Goal: Task Accomplishment & Management: Complete application form

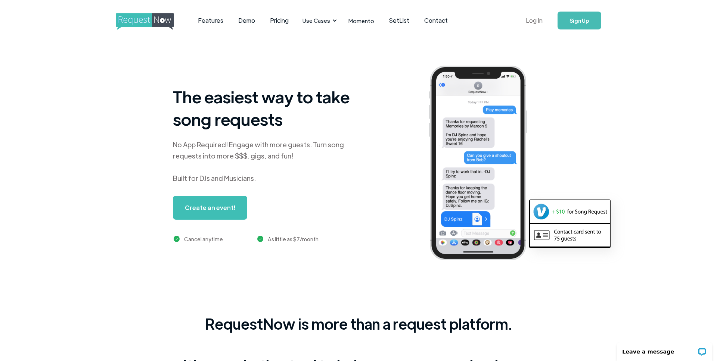
click at [535, 24] on link "Log In" at bounding box center [534, 20] width 32 height 26
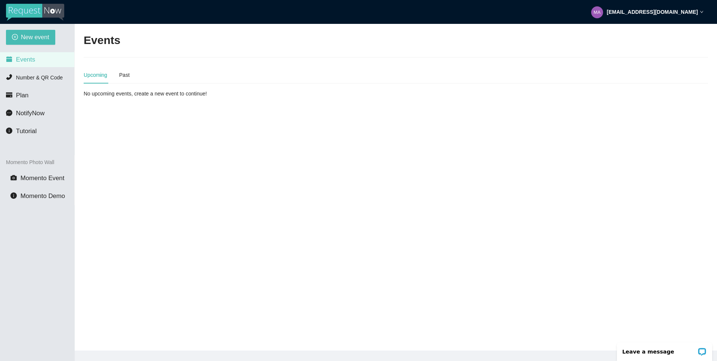
click at [124, 185] on main "Events Upcoming Past No upcoming events, create a new event to continue!" at bounding box center [396, 187] width 642 height 327
click at [162, 131] on main "Events Upcoming Past No upcoming events, create a new event to continue!" at bounding box center [396, 187] width 642 height 327
click at [34, 34] on span "New event" at bounding box center [35, 36] width 28 height 9
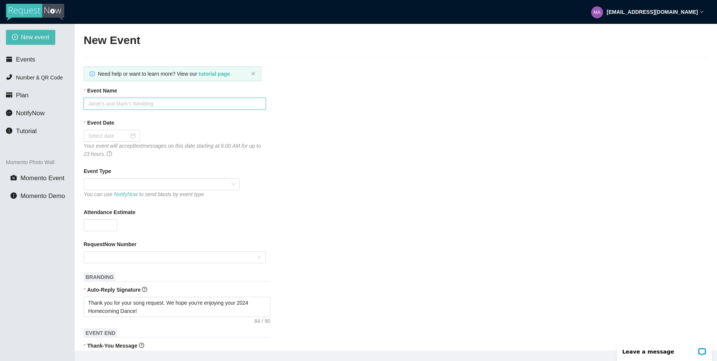
click at [134, 108] on input "Event Name" at bounding box center [175, 104] width 182 height 12
type input "[GEOGRAPHIC_DATA]'s 2025 Homecoming"
click at [129, 137] on div at bounding box center [111, 136] width 47 height 8
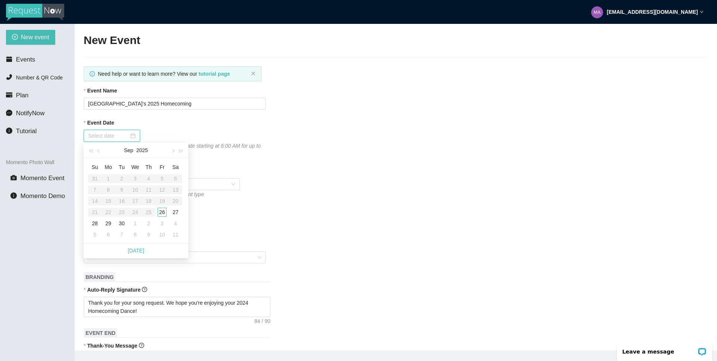
type input "[DATE]"
click at [175, 212] on div "27" at bounding box center [175, 212] width 9 height 9
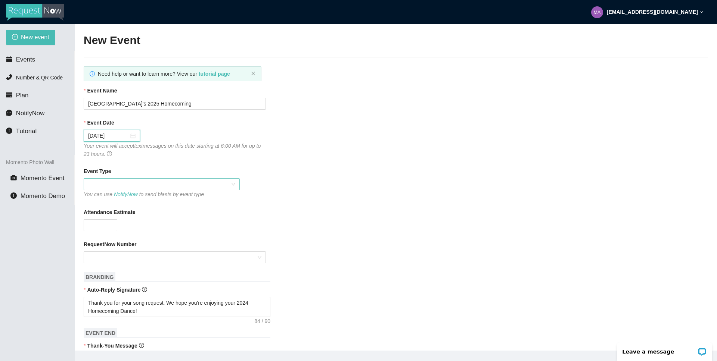
click at [208, 185] on span at bounding box center [161, 184] width 147 height 11
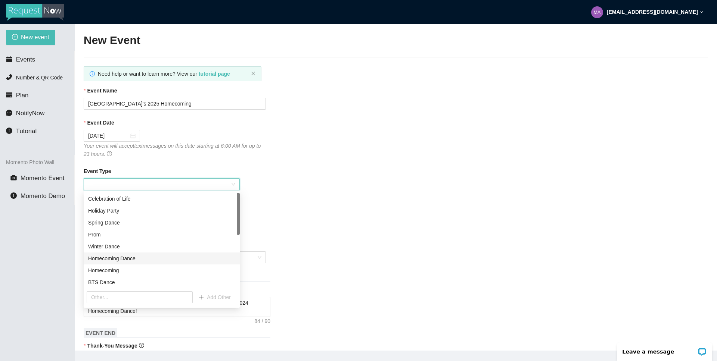
click at [122, 257] on div "Homecoming Dance" at bounding box center [161, 259] width 147 height 8
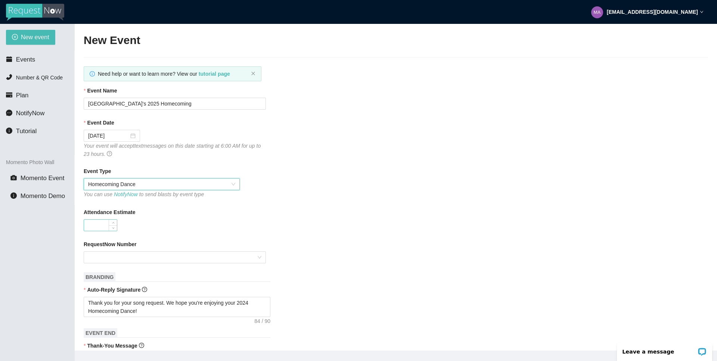
click at [94, 222] on input "Attendance Estimate" at bounding box center [100, 225] width 33 height 11
type input "1300"
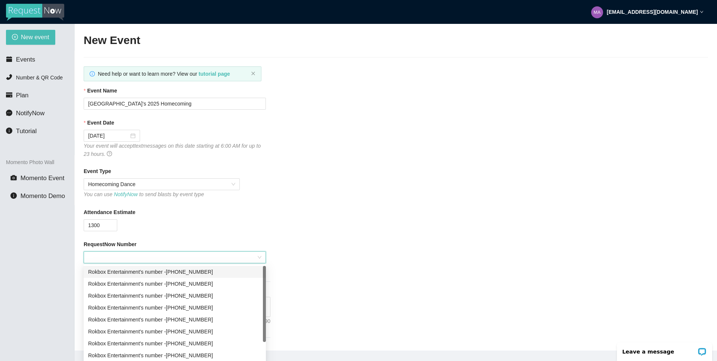
click at [114, 253] on input "RequestNow Number" at bounding box center [172, 257] width 168 height 11
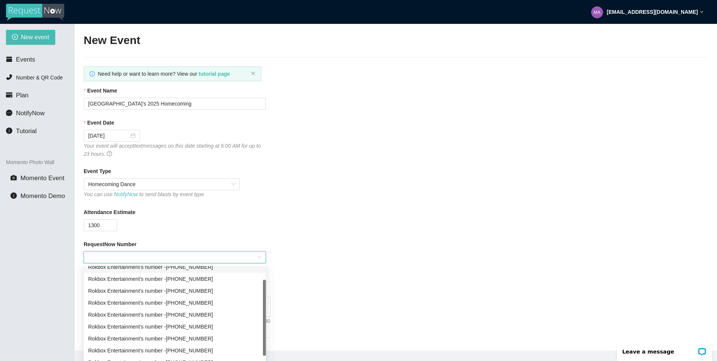
scroll to position [24, 0]
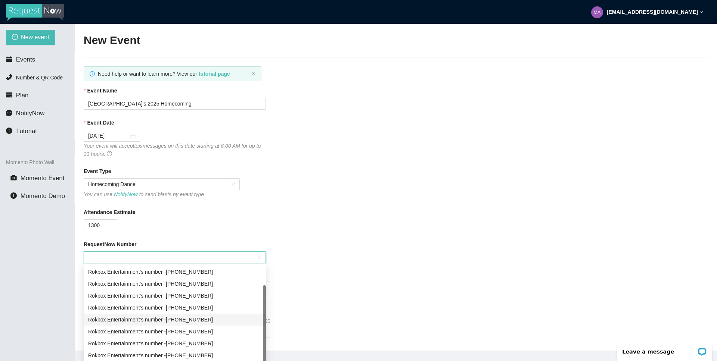
click at [209, 321] on div "Rokbox Entertainment's number - (719) 581-7369" at bounding box center [174, 320] width 173 height 8
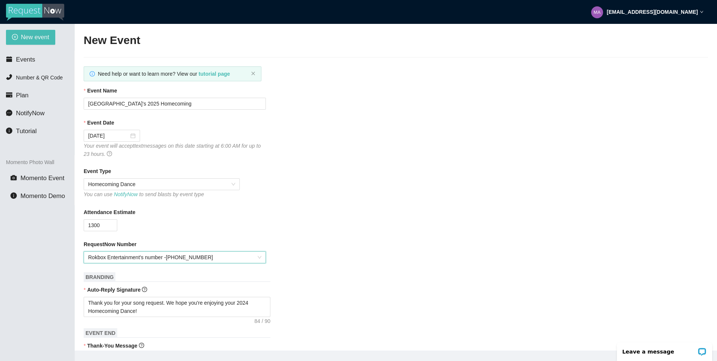
click at [318, 228] on div "Attendance Estimate 1300" at bounding box center [396, 219] width 624 height 23
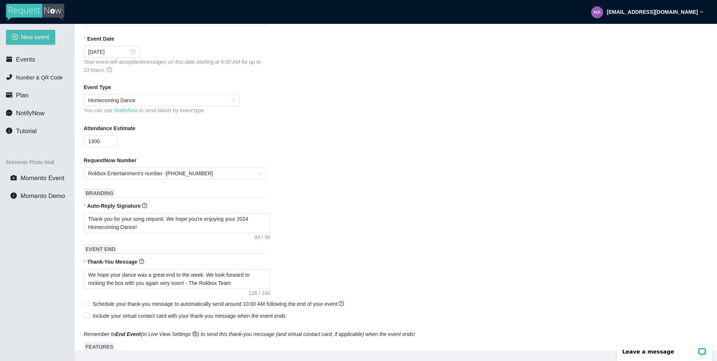
scroll to position [141, 0]
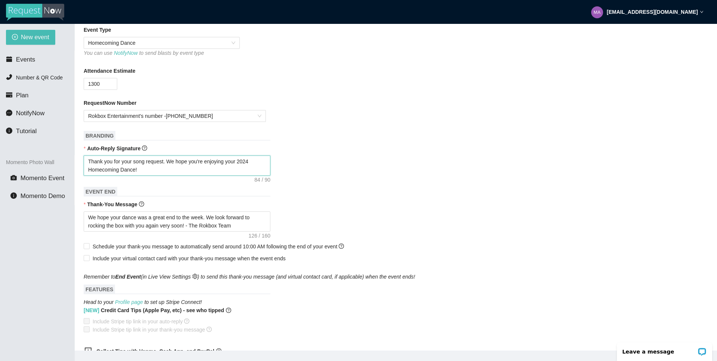
click at [256, 162] on textarea "Thank you for your song request. We hope you're enjoying your 2024 Homecoming D…" at bounding box center [177, 166] width 187 height 20
type textarea "Thank you for your song request. We hope you're enjoying your 202 Homecoming Da…"
type textarea "Thank you for your song request. We hope you're enjoying your 2025 Homecoming D…"
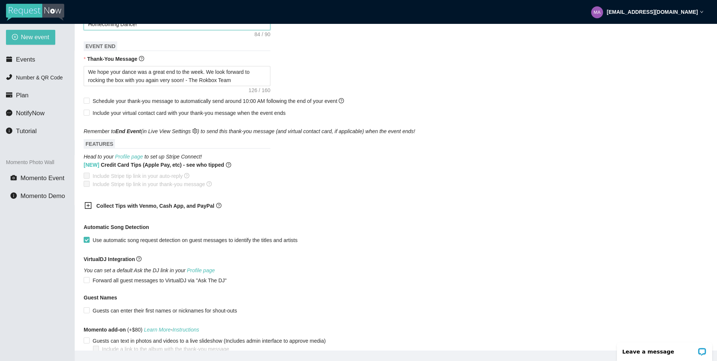
scroll to position [332, 0]
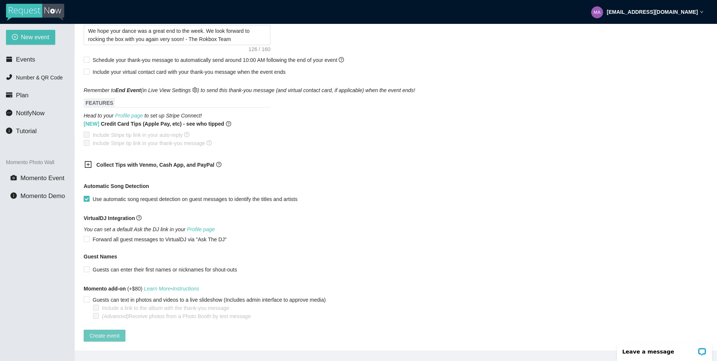
type textarea "Thank you for your song request. We hope you're enjoying your 2025 Homecoming D…"
click at [110, 332] on span "Create event" at bounding box center [105, 336] width 30 height 8
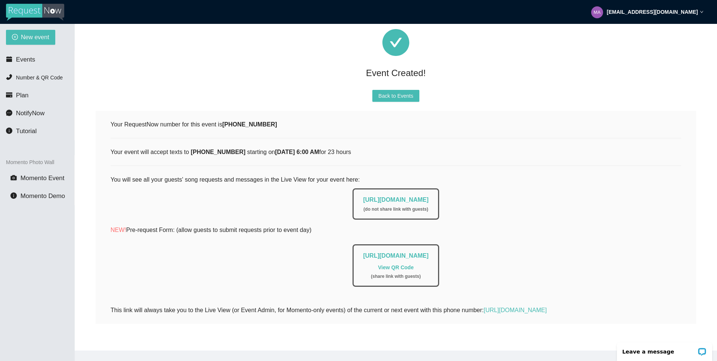
click at [363, 197] on link "https://app.requestnow.io/live/rjlwpor" at bounding box center [395, 200] width 65 height 6
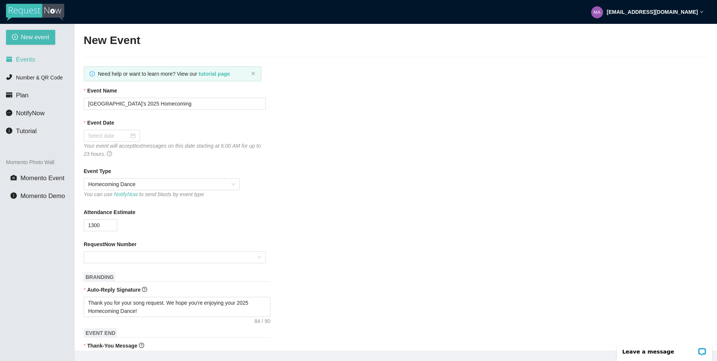
click at [34, 62] on span "Events" at bounding box center [25, 59] width 19 height 7
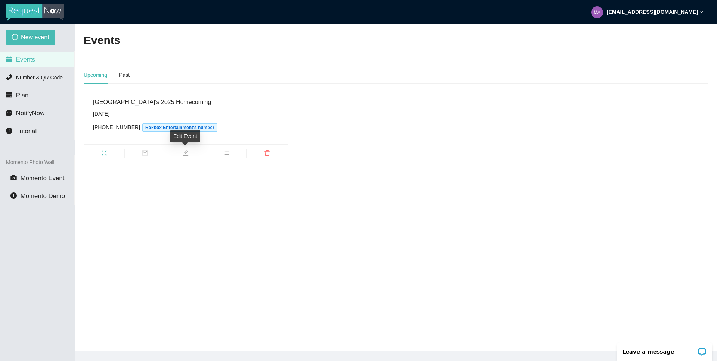
click at [182, 155] on span "edit" at bounding box center [185, 154] width 40 height 8
type textarea "[URL][DOMAIN_NAME]"
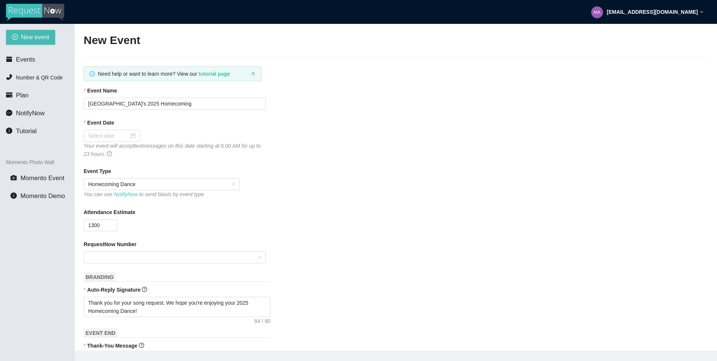
type input "[DATE]"
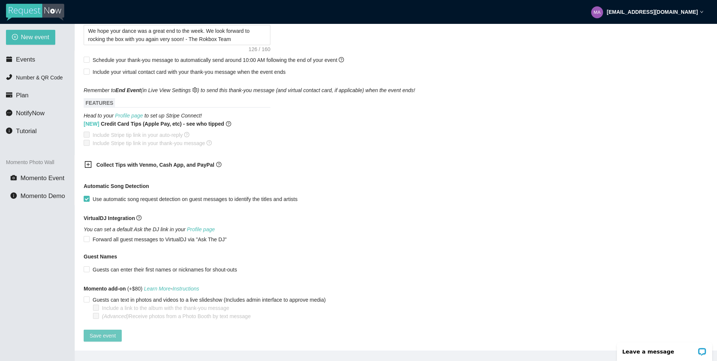
click at [107, 332] on span "Save event" at bounding box center [103, 336] width 26 height 8
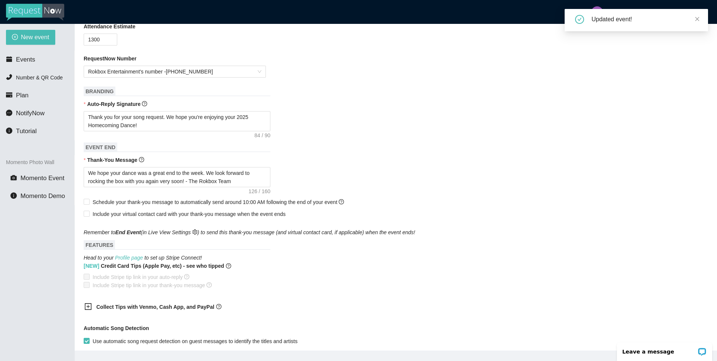
scroll to position [0, 0]
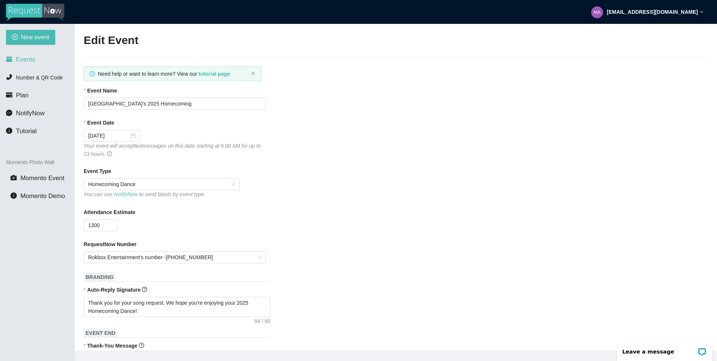
click at [32, 56] on li "Events" at bounding box center [37, 59] width 74 height 15
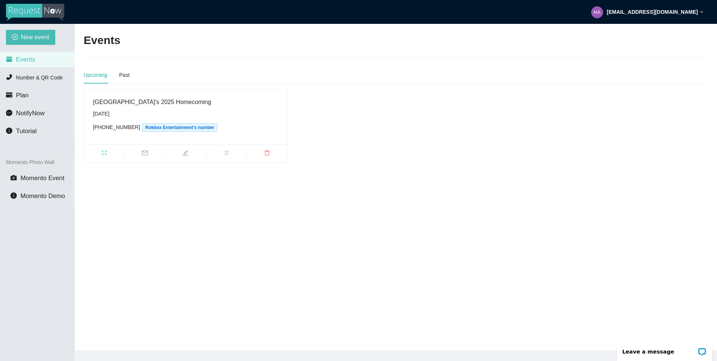
click at [147, 153] on icon "mail" at bounding box center [145, 153] width 6 height 6
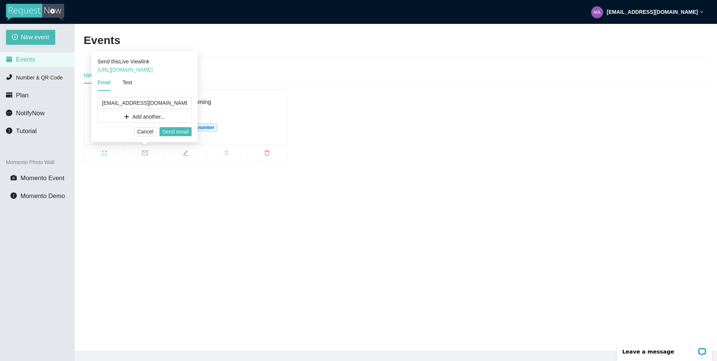
drag, startPoint x: 188, startPoint y: 69, endPoint x: 94, endPoint y: 71, distance: 93.7
click at [94, 71] on div "Send this Live View link [URL][DOMAIN_NAME] Email Text [EMAIL_ADDRESS][DOMAIN_N…" at bounding box center [144, 97] width 106 height 91
copy link "[URL][DOMAIN_NAME]"
click at [148, 133] on span "Cancel" at bounding box center [145, 132] width 16 height 8
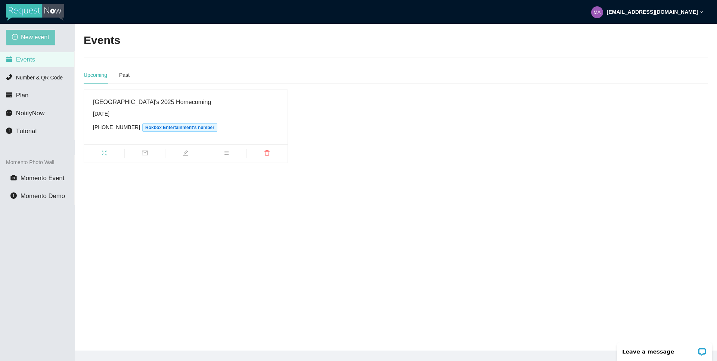
click at [24, 35] on span "New event" at bounding box center [35, 36] width 28 height 9
type textarea "[URL][DOMAIN_NAME]"
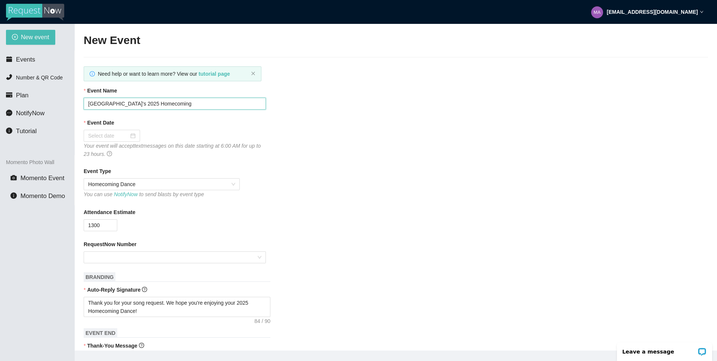
click at [111, 103] on input "[GEOGRAPHIC_DATA]'s 2025 Homecoming" at bounding box center [175, 104] width 182 height 12
type input "Liberty's 2025 Homecoming"
click at [126, 136] on div at bounding box center [111, 136] width 47 height 8
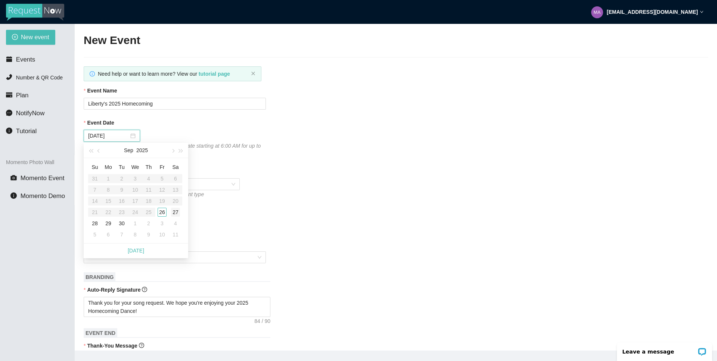
type input "[DATE]"
click at [173, 211] on div "27" at bounding box center [175, 212] width 9 height 9
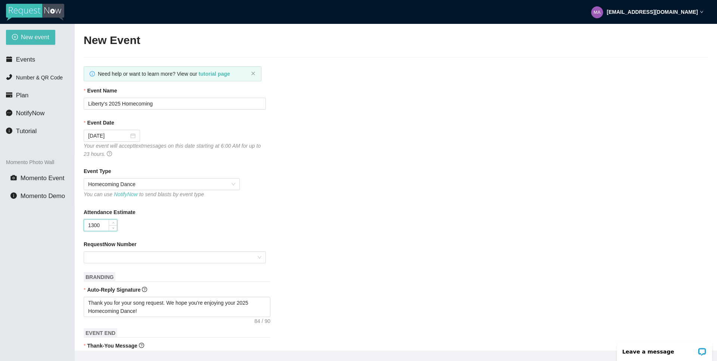
click at [93, 225] on input "1300" at bounding box center [100, 225] width 33 height 11
click at [259, 256] on div at bounding box center [175, 258] width 182 height 12
type input "1000"
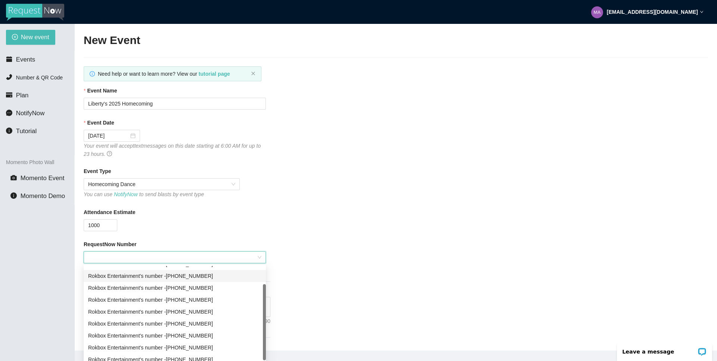
scroll to position [24, 0]
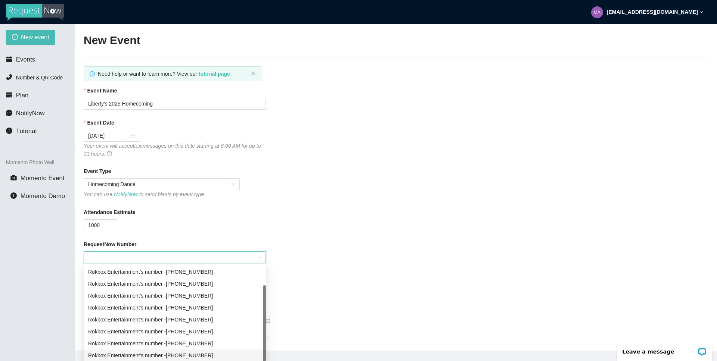
click at [225, 356] on div "Rokbox Entertainment's number - [PHONE_NUMBER]" at bounding box center [174, 356] width 173 height 8
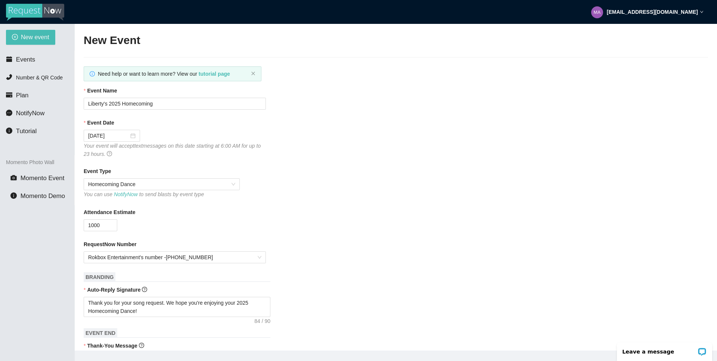
click at [384, 241] on div "RequestNow Number" at bounding box center [396, 245] width 624 height 11
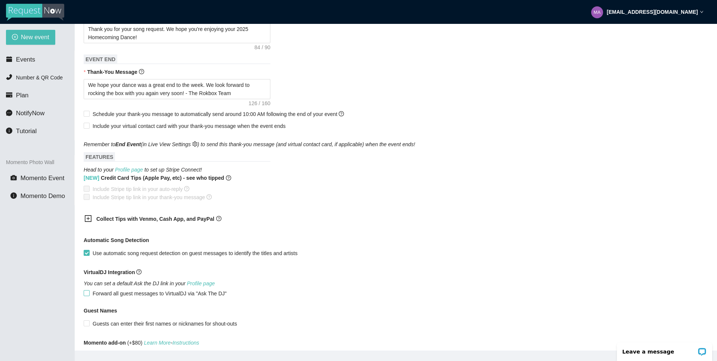
scroll to position [334, 0]
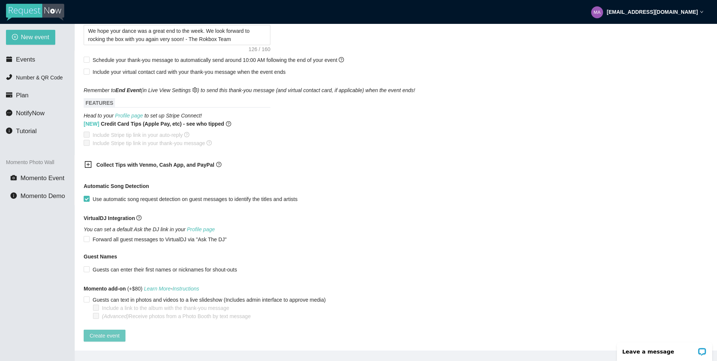
click at [106, 332] on span "Create event" at bounding box center [105, 336] width 30 height 8
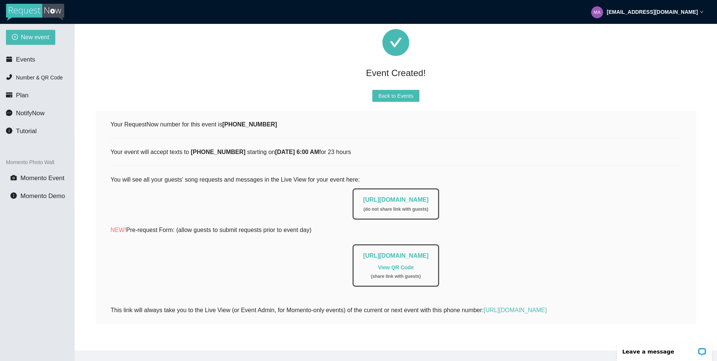
drag, startPoint x: 334, startPoint y: 193, endPoint x: 468, endPoint y: 194, distance: 133.3
click at [468, 194] on div "[URL][DOMAIN_NAME] ( do not share link with guests )" at bounding box center [395, 202] width 570 height 35
copy link "[URL][DOMAIN_NAME]"
click at [393, 92] on span "Back to Events" at bounding box center [395, 96] width 35 height 8
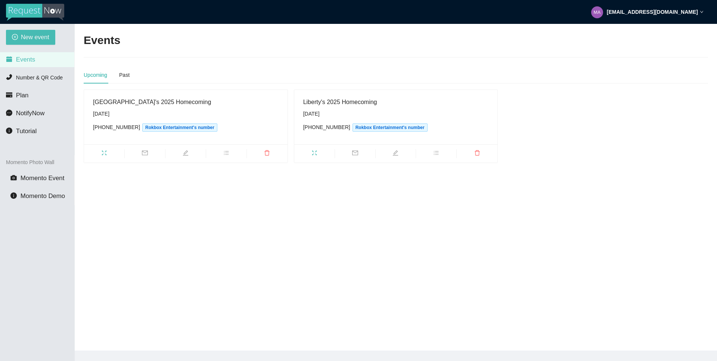
click at [212, 212] on main "Events Upcoming Past Lakewood's 2025 Homecoming [DATE] [PHONE_NUMBER] Rokbox En…" at bounding box center [396, 187] width 642 height 327
click at [33, 32] on span "New event" at bounding box center [35, 36] width 28 height 9
type textarea "[URL][DOMAIN_NAME]"
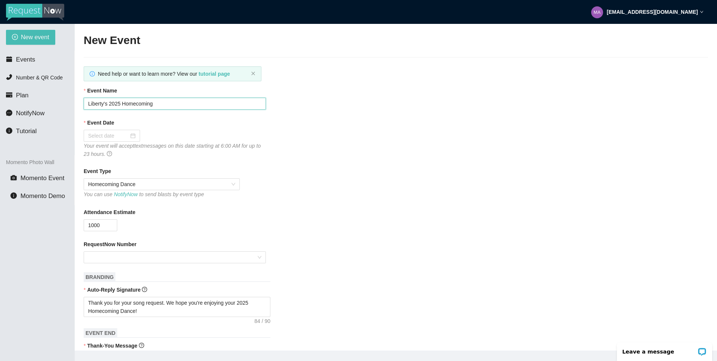
click at [105, 105] on input "Liberty's 2025 Homecoming" at bounding box center [175, 104] width 182 height 12
type input "[GEOGRAPHIC_DATA]'s 2025 Homecoming"
click at [130, 135] on div at bounding box center [111, 136] width 47 height 8
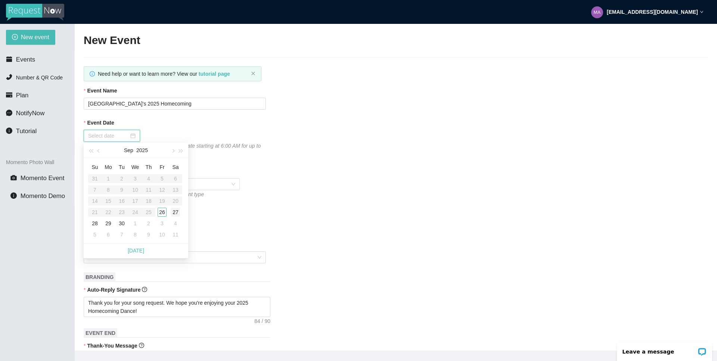
type input "[DATE]"
click at [174, 212] on div "27" at bounding box center [175, 212] width 9 height 9
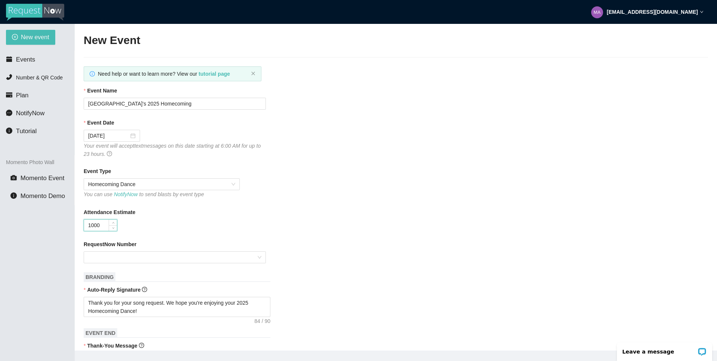
click at [94, 225] on input "1000" at bounding box center [100, 225] width 33 height 11
type input "900"
click at [192, 256] on input "RequestNow Number" at bounding box center [172, 257] width 168 height 11
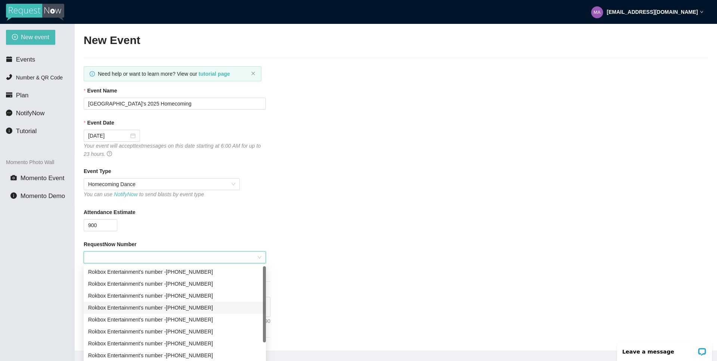
scroll to position [24, 0]
click at [221, 283] on div "Rokbox Entertainment's number - [PHONE_NUMBER]" at bounding box center [174, 284] width 173 height 8
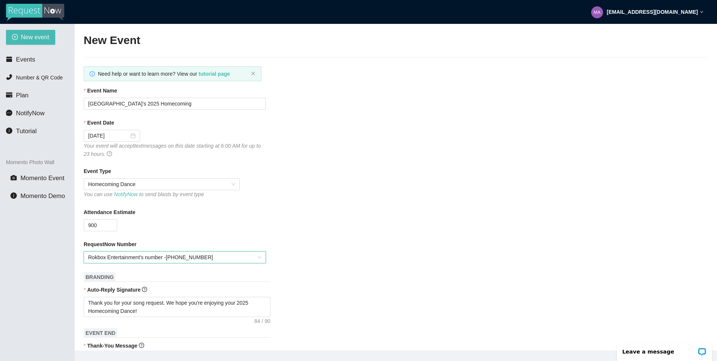
click at [330, 209] on div "Attendance Estimate" at bounding box center [396, 213] width 624 height 11
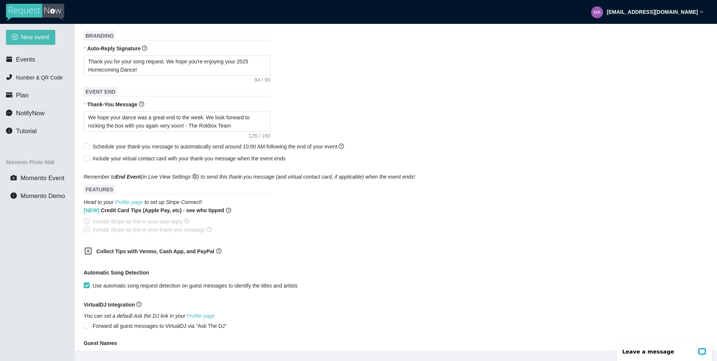
scroll to position [334, 0]
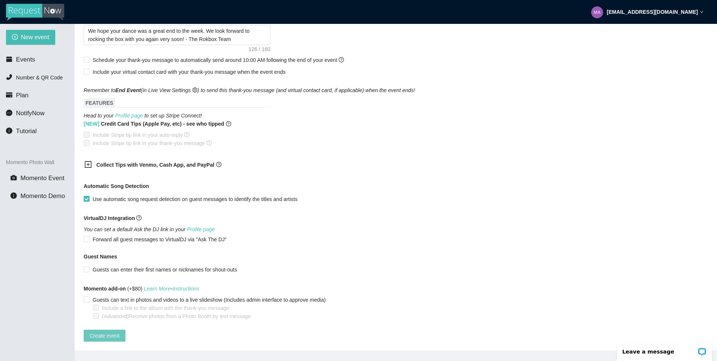
click at [111, 332] on span "Create event" at bounding box center [105, 336] width 30 height 8
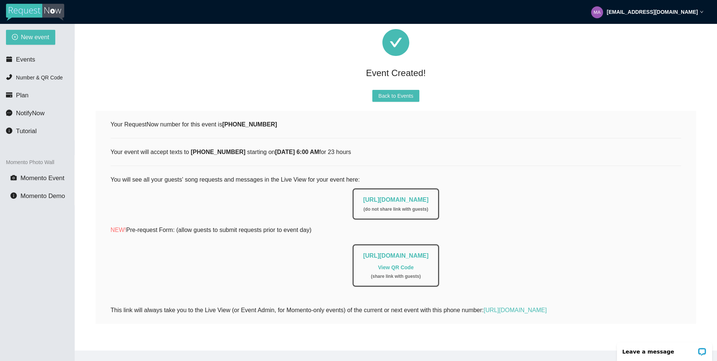
scroll to position [28, 0]
drag, startPoint x: 340, startPoint y: 195, endPoint x: 462, endPoint y: 196, distance: 122.1
click at [462, 196] on div "[URL][DOMAIN_NAME] ( do not share link with guests )" at bounding box center [395, 202] width 570 height 35
copy link "[URL][DOMAIN_NAME]"
click at [377, 90] on button "Back to Events" at bounding box center [395, 96] width 47 height 12
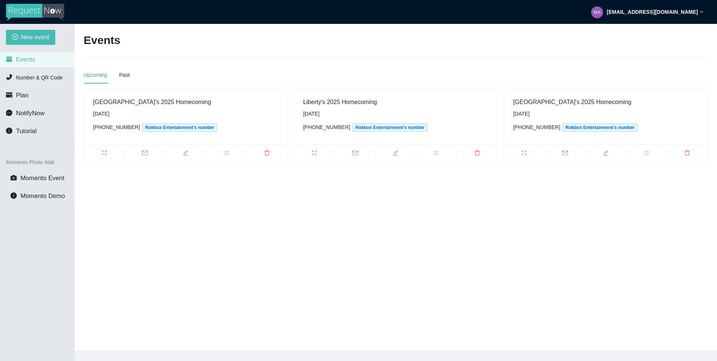
click at [258, 267] on main "Events Upcoming Past Lakewood's 2025 Homecoming [DATE] [PHONE_NUMBER] Rokbox En…" at bounding box center [396, 187] width 642 height 327
click at [25, 34] on span "New event" at bounding box center [35, 36] width 28 height 9
type textarea "[URL][DOMAIN_NAME]"
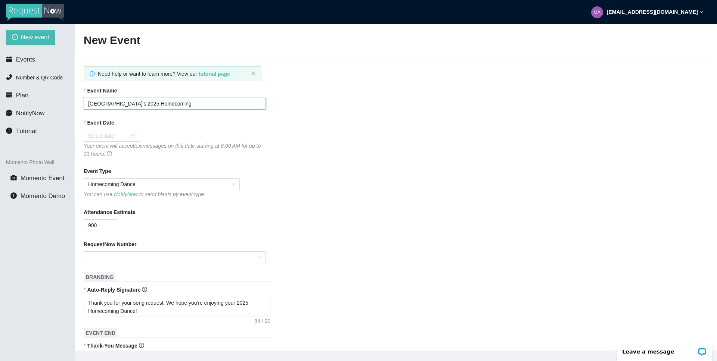
click at [118, 104] on input "[GEOGRAPHIC_DATA]'s 2025 Homecoming" at bounding box center [175, 104] width 182 height 12
type input "[GEOGRAPHIC_DATA]'s 2025 Homecoming"
click at [128, 137] on div at bounding box center [111, 136] width 47 height 8
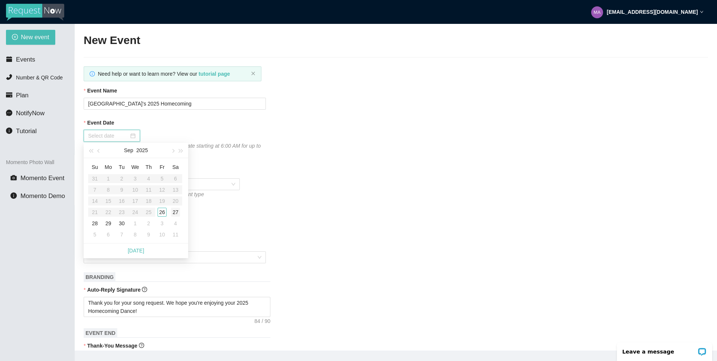
type input "[DATE]"
click at [175, 215] on div "27" at bounding box center [175, 212] width 9 height 9
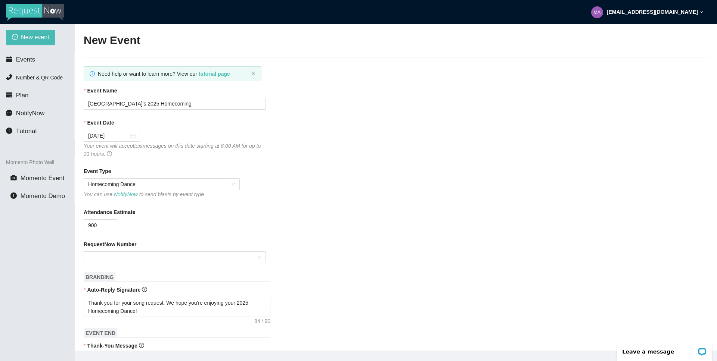
click at [319, 193] on div "Event Type Homecoming Dance You can use NotifyNow to send blasts by event type" at bounding box center [396, 183] width 624 height 32
click at [90, 225] on input "900" at bounding box center [100, 225] width 33 height 11
type input "700"
click at [166, 259] on input "RequestNow Number" at bounding box center [172, 257] width 168 height 11
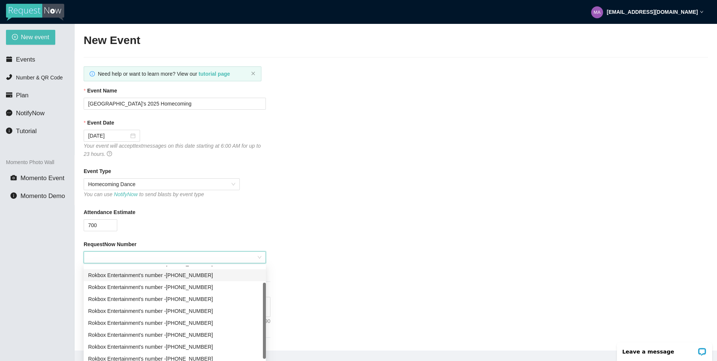
scroll to position [24, 0]
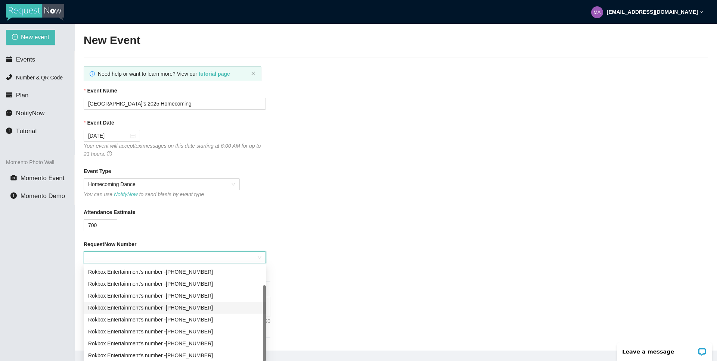
click at [206, 307] on div "Rokbox Entertainment's number - [PHONE_NUMBER]" at bounding box center [174, 308] width 173 height 8
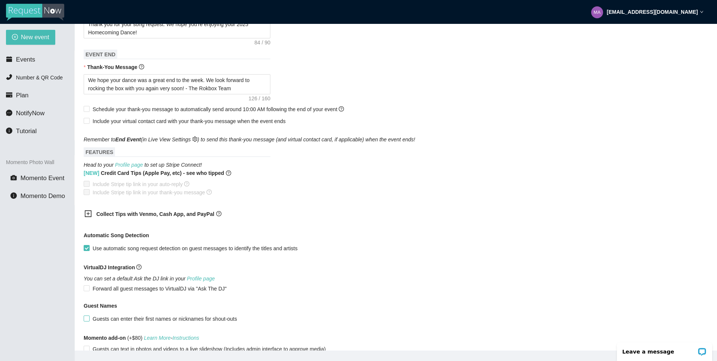
scroll to position [334, 0]
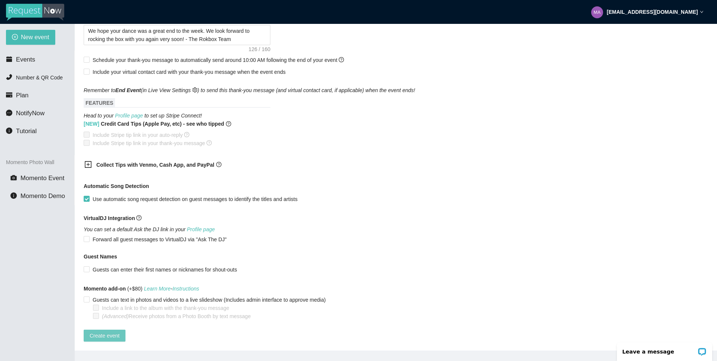
click at [112, 332] on span "Create event" at bounding box center [105, 336] width 30 height 8
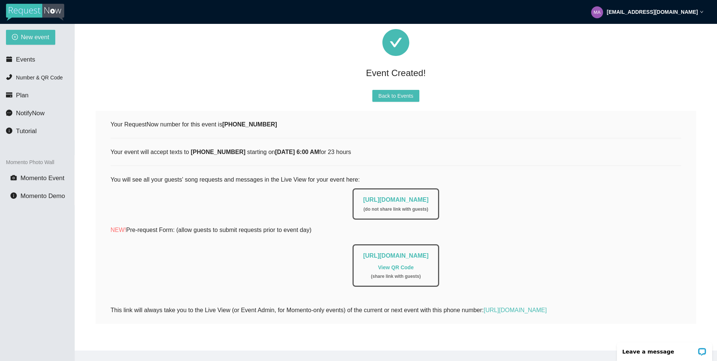
scroll to position [28, 0]
drag, startPoint x: 336, startPoint y: 192, endPoint x: 486, endPoint y: 192, distance: 149.7
click at [486, 192] on div "[URL][DOMAIN_NAME] ( do not share link with guests )" at bounding box center [395, 202] width 570 height 35
copy link "[URL][DOMAIN_NAME]"
click at [546, 138] on div "Your RequestNow number for this event is [PHONE_NUMBER] Your event will accept …" at bounding box center [395, 217] width 570 height 195
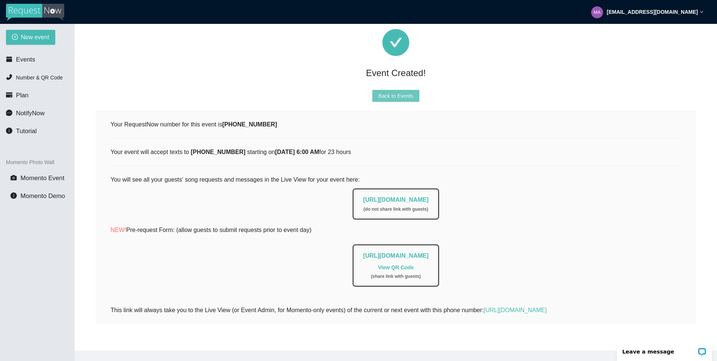
click at [408, 92] on span "Back to Events" at bounding box center [395, 96] width 35 height 8
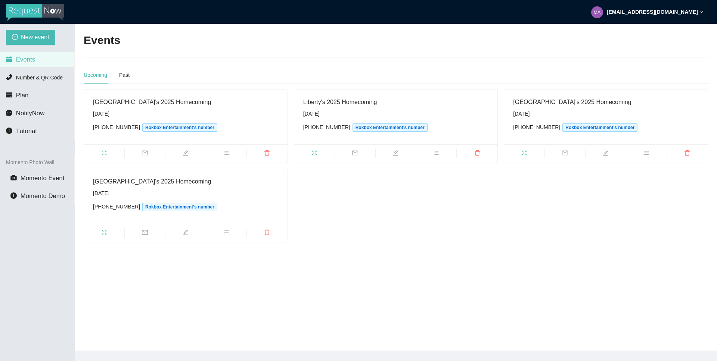
click at [373, 243] on main "Events Upcoming Past Lakewood's 2025 Homecoming [DATE] [PHONE_NUMBER] Rokbox En…" at bounding box center [396, 187] width 642 height 327
click at [45, 40] on span "New event" at bounding box center [35, 36] width 28 height 9
type textarea "[URL][DOMAIN_NAME]"
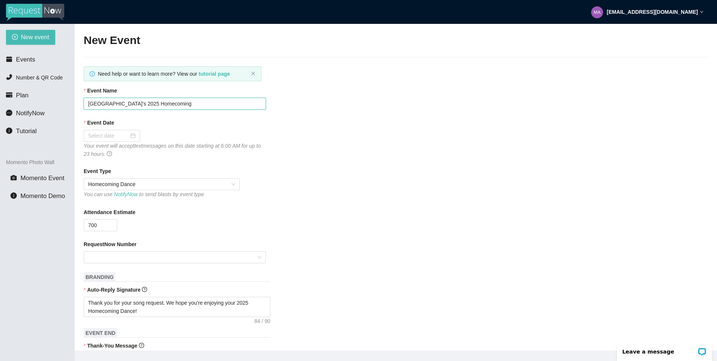
click at [115, 105] on input "[GEOGRAPHIC_DATA]'s 2025 Homecoming" at bounding box center [175, 104] width 182 height 12
type input "[GEOGRAPHIC_DATA]'s 2025 Homecoming"
click at [128, 133] on div at bounding box center [111, 136] width 47 height 8
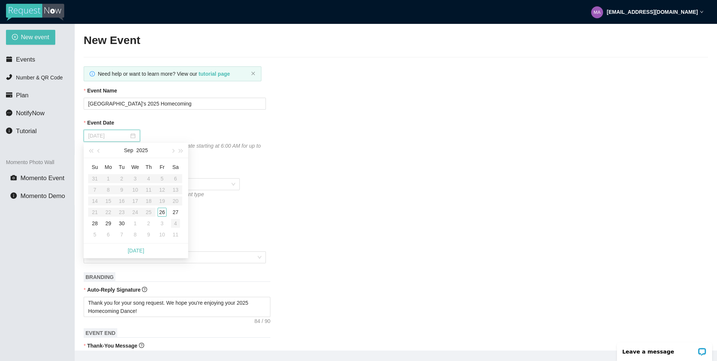
type input "[DATE]"
click at [177, 218] on td "4" at bounding box center [175, 223] width 13 height 11
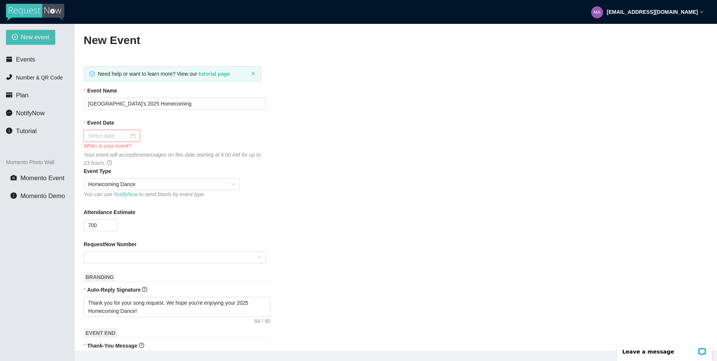
click at [127, 137] on div at bounding box center [111, 136] width 47 height 8
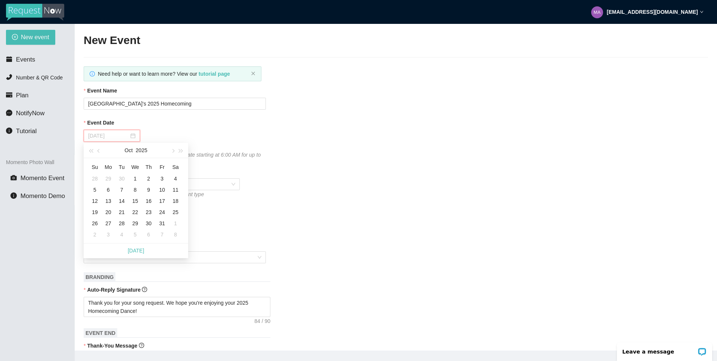
type input "[DATE]"
click at [97, 149] on button "button" at bounding box center [99, 150] width 8 height 15
type input "[DATE]"
click at [177, 213] on div "27" at bounding box center [175, 212] width 9 height 9
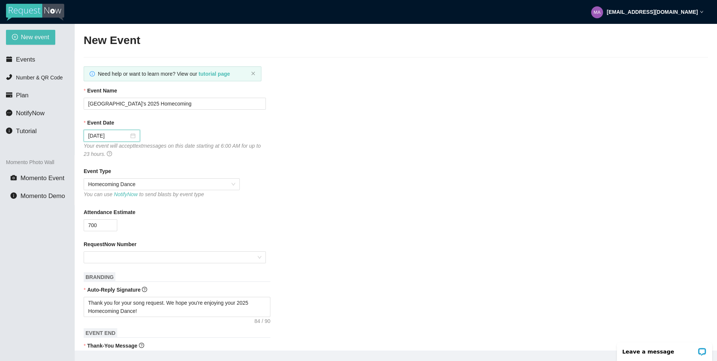
click at [350, 181] on div "Event Type Homecoming Dance You can use NotifyNow to send blasts by event type" at bounding box center [396, 183] width 624 height 32
click at [162, 254] on input "RequestNow Number" at bounding box center [172, 257] width 168 height 11
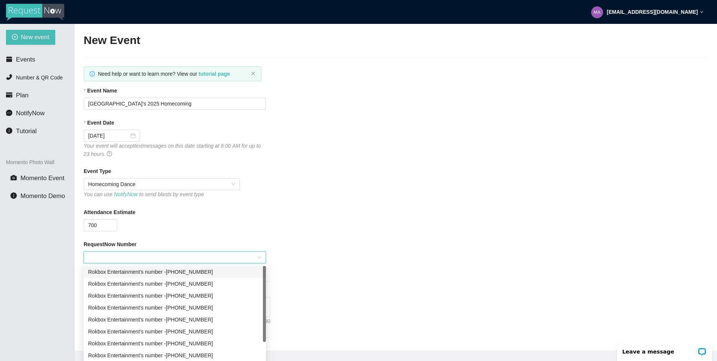
click at [214, 270] on div "Rokbox Entertainment's number - [PHONE_NUMBER]" at bounding box center [174, 272] width 173 height 8
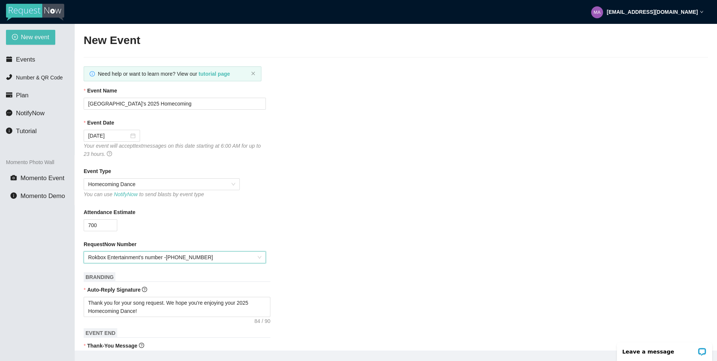
click at [363, 240] on div "RequestNow Number" at bounding box center [396, 245] width 624 height 11
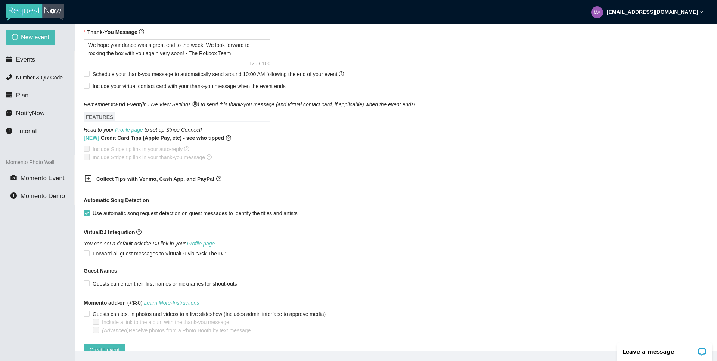
scroll to position [334, 0]
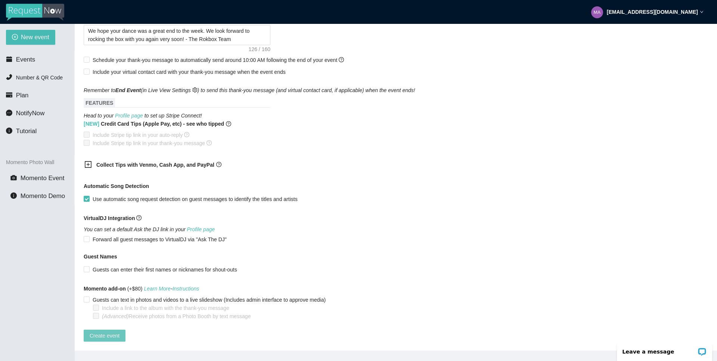
click at [114, 332] on span "Create event" at bounding box center [105, 336] width 30 height 8
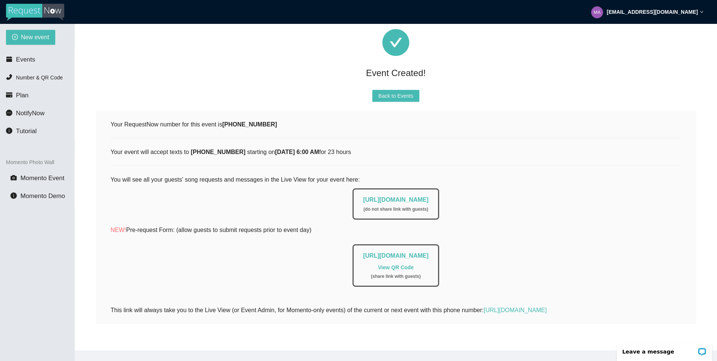
scroll to position [28, 0]
drag, startPoint x: 337, startPoint y: 195, endPoint x: 480, endPoint y: 194, distance: 143.0
click at [480, 194] on div "[URL][DOMAIN_NAME] ( do not share link with guests )" at bounding box center [395, 202] width 570 height 35
copy link "[URL][DOMAIN_NAME]"
click at [399, 92] on span "Back to Events" at bounding box center [395, 96] width 35 height 8
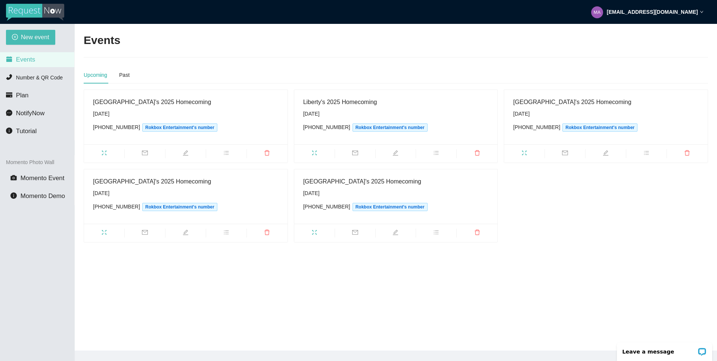
click at [269, 310] on main "Events Upcoming Past Lakewood's 2025 Homecoming [DATE] [PHONE_NUMBER] Rokbox En…" at bounding box center [396, 187] width 642 height 327
click at [31, 32] on button "New event" at bounding box center [30, 37] width 49 height 15
type textarea "[URL][DOMAIN_NAME]"
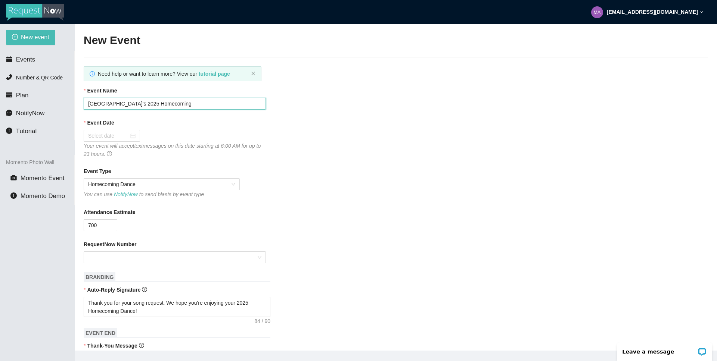
click at [118, 104] on input "[GEOGRAPHIC_DATA]'s 2025 Homecoming" at bounding box center [175, 104] width 182 height 12
type input "[GEOGRAPHIC_DATA]'s 2025 Homecoming"
click at [125, 137] on div at bounding box center [111, 136] width 47 height 8
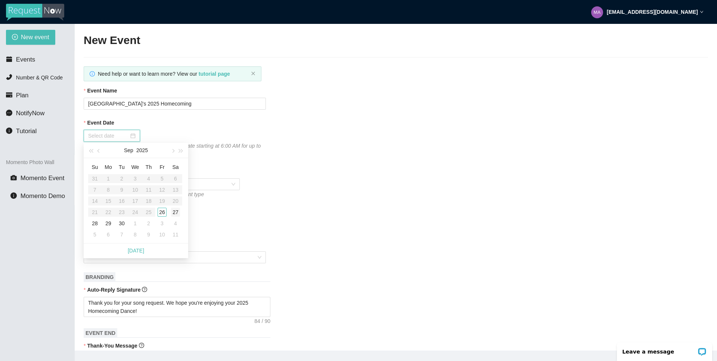
type input "[DATE]"
click at [178, 211] on div "27" at bounding box center [175, 212] width 9 height 9
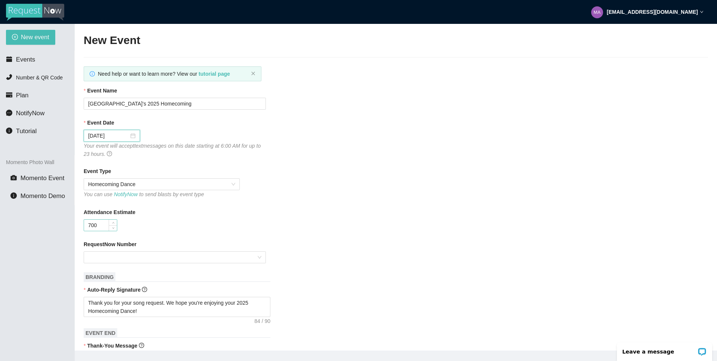
click at [98, 224] on input "700" at bounding box center [100, 225] width 33 height 11
type input "7"
type input "250"
click at [307, 227] on div "Attendance Estimate 250" at bounding box center [396, 219] width 624 height 23
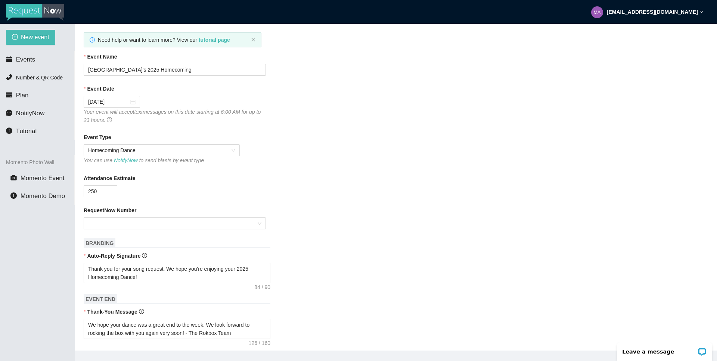
scroll to position [57, 0]
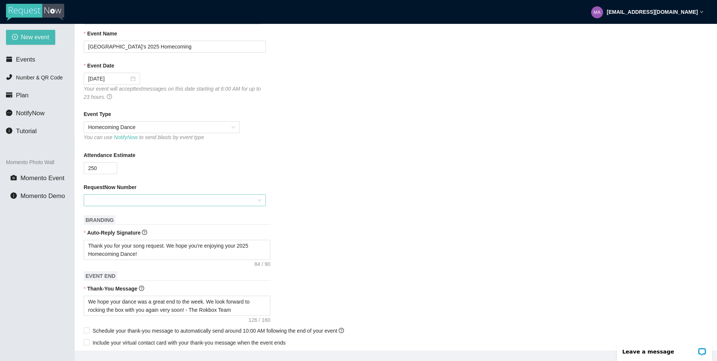
click at [258, 200] on div at bounding box center [175, 200] width 182 height 12
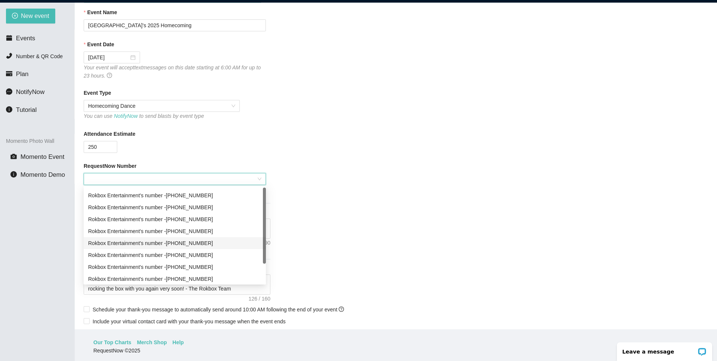
scroll to position [24, 0]
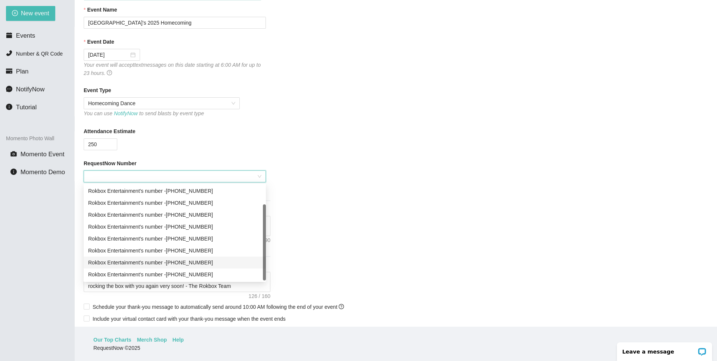
click at [213, 262] on div "Rokbox Entertainment's number - [PHONE_NUMBER]" at bounding box center [174, 263] width 173 height 8
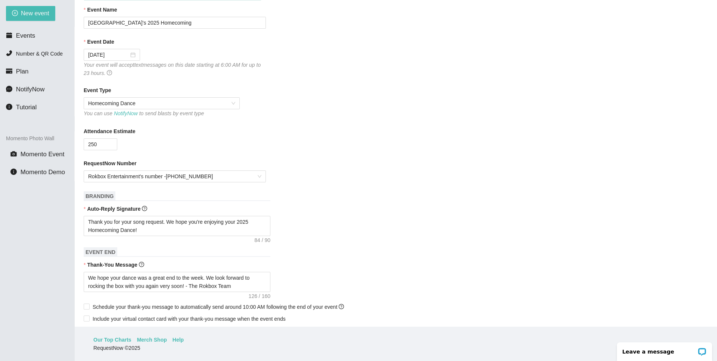
click at [338, 227] on div "Thank you for your song request. We hope you're enjoying your 2025 Homecoming D…" at bounding box center [396, 226] width 624 height 20
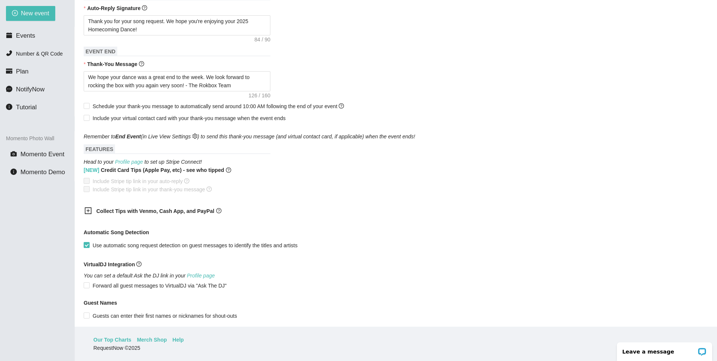
scroll to position [334, 0]
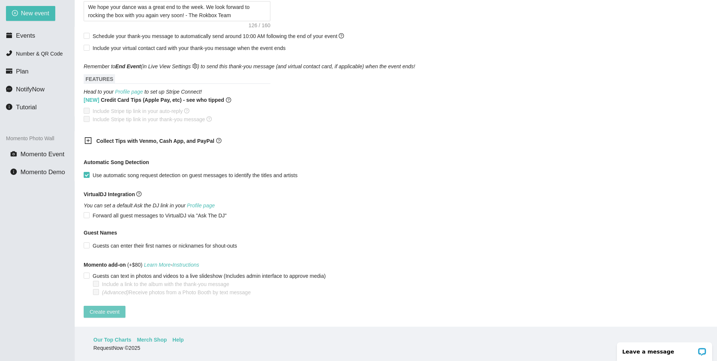
click at [108, 308] on span "Create event" at bounding box center [105, 312] width 30 height 8
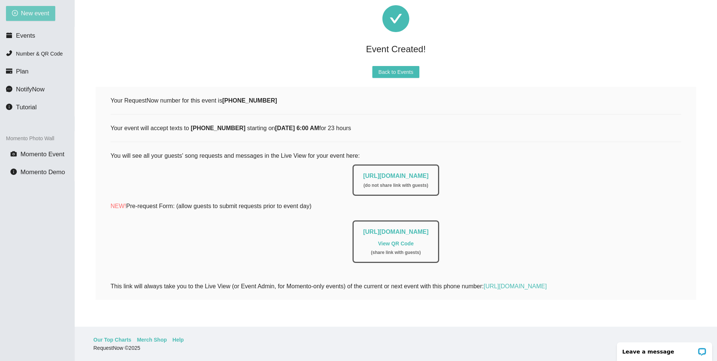
scroll to position [28, 0]
drag, startPoint x: 335, startPoint y: 173, endPoint x: 477, endPoint y: 173, distance: 142.6
click at [477, 173] on div "[URL][DOMAIN_NAME] ( do not share link with guests )" at bounding box center [395, 178] width 570 height 35
copy link "[URL][DOMAIN_NAME]"
click at [397, 70] on span "Back to Events" at bounding box center [395, 72] width 35 height 8
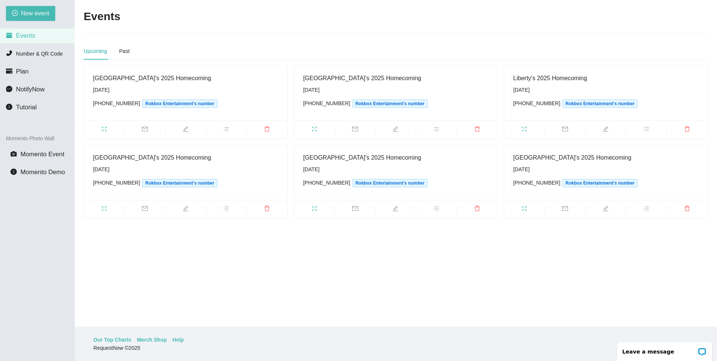
click at [342, 289] on main "Events Upcoming Past [GEOGRAPHIC_DATA]'s 2025 Homecoming [DATE] [PHONE_NUMBER] …" at bounding box center [396, 163] width 642 height 327
